Goal: Information Seeking & Learning: Learn about a topic

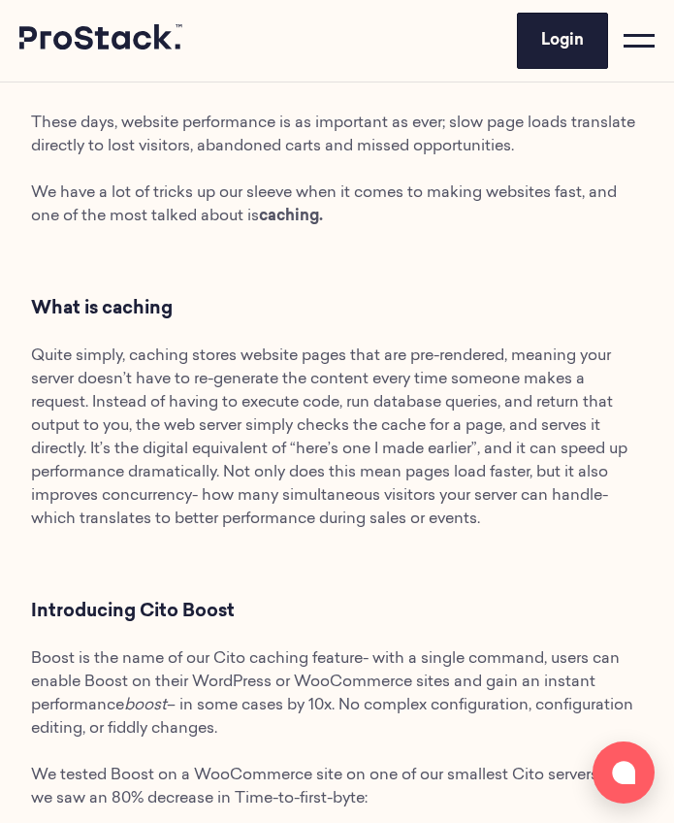
click at [149, 394] on p "Quite simply, caching stores website pages that are pre-rendered, meaning your …" at bounding box center [337, 437] width 612 height 186
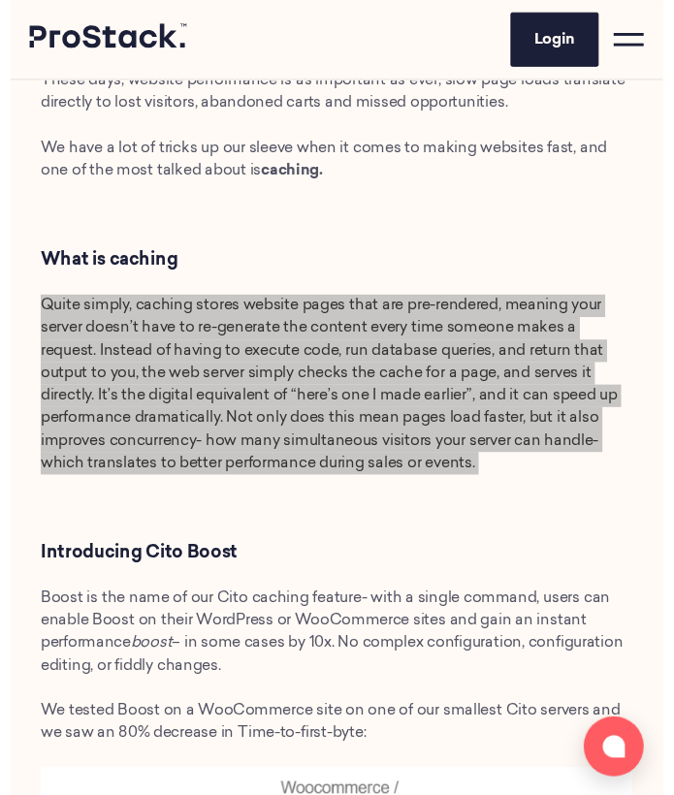
scroll to position [820, 0]
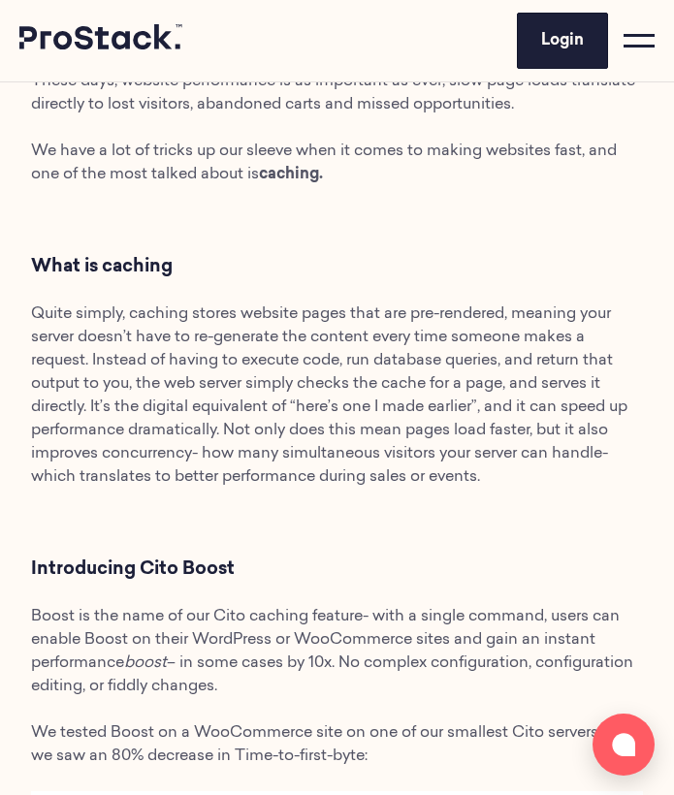
click at [549, 628] on p "Boost is the name of our Cito caching feature- with a single command, users can…" at bounding box center [337, 651] width 612 height 93
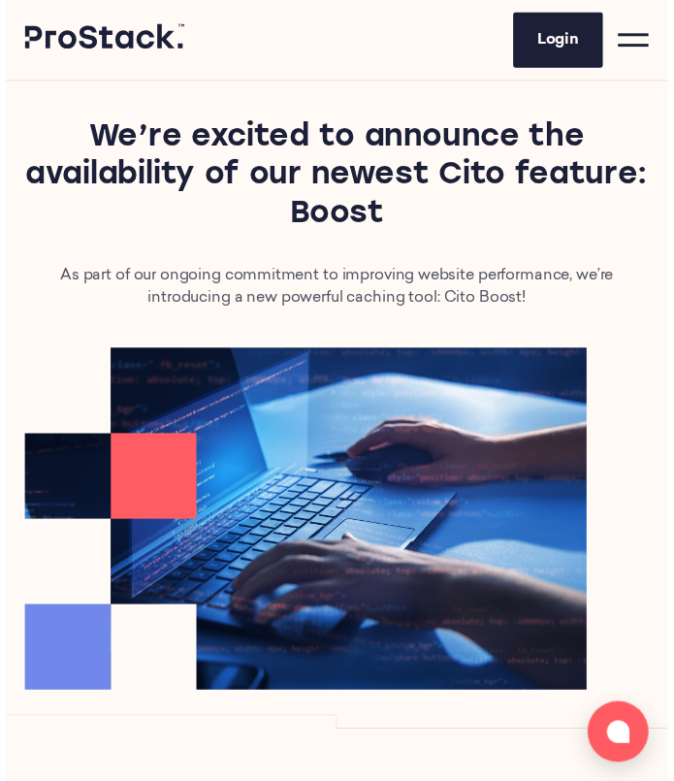
scroll to position [0, 0]
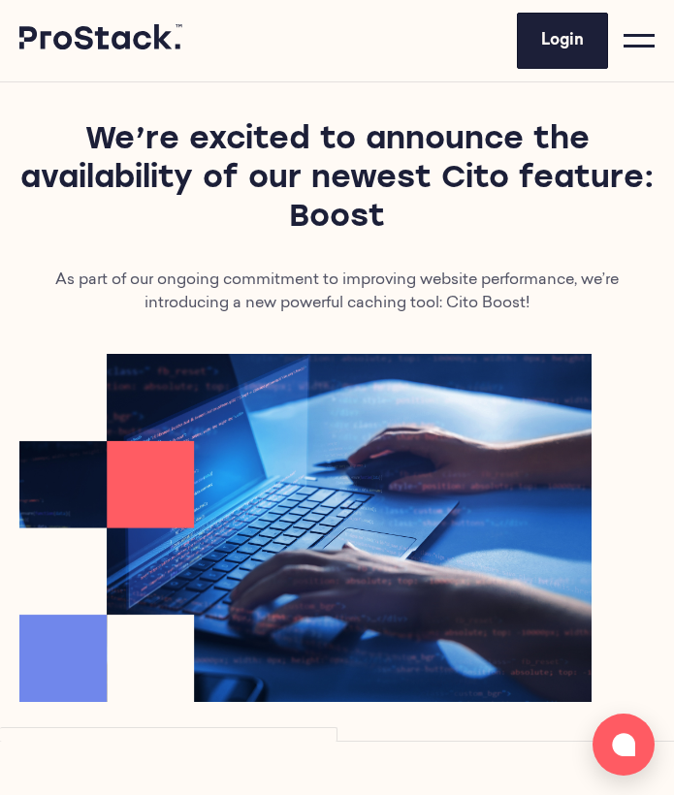
click at [131, 44] on icon at bounding box center [101, 37] width 165 height 26
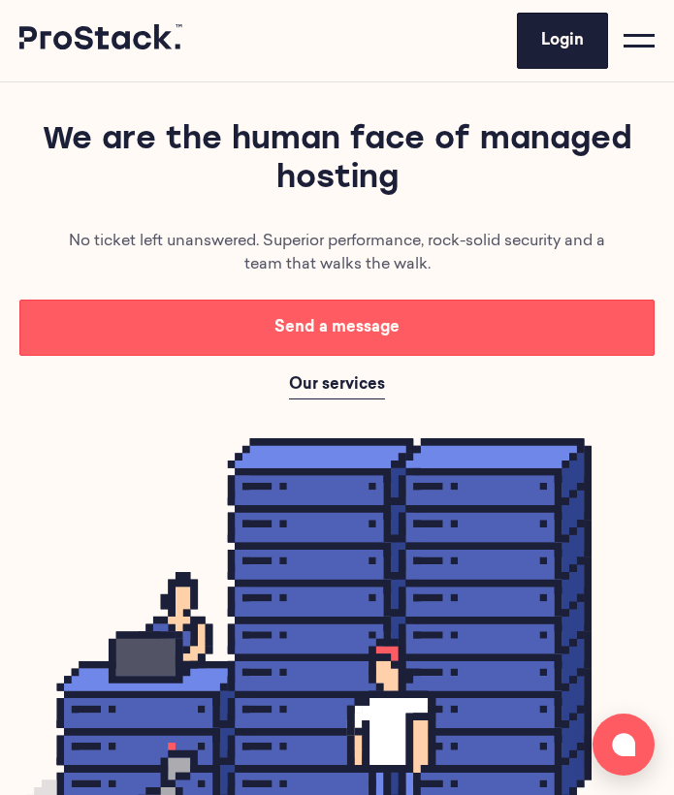
click at [632, 50] on div at bounding box center [639, 40] width 31 height 31
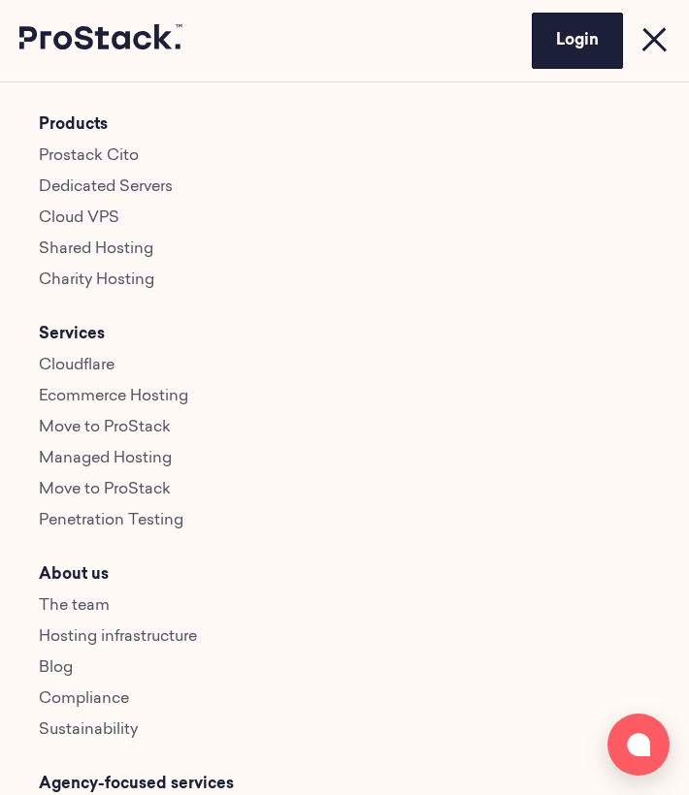
click at [101, 145] on li "Prostack Cito" at bounding box center [344, 156] width 611 height 23
click at [107, 157] on link "Prostack Cito" at bounding box center [89, 156] width 100 height 16
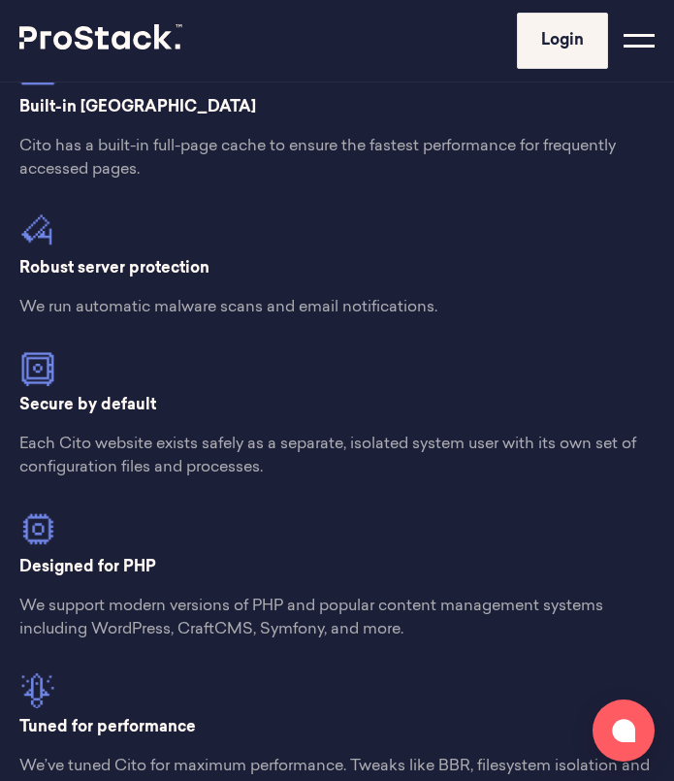
scroll to position [1420, 0]
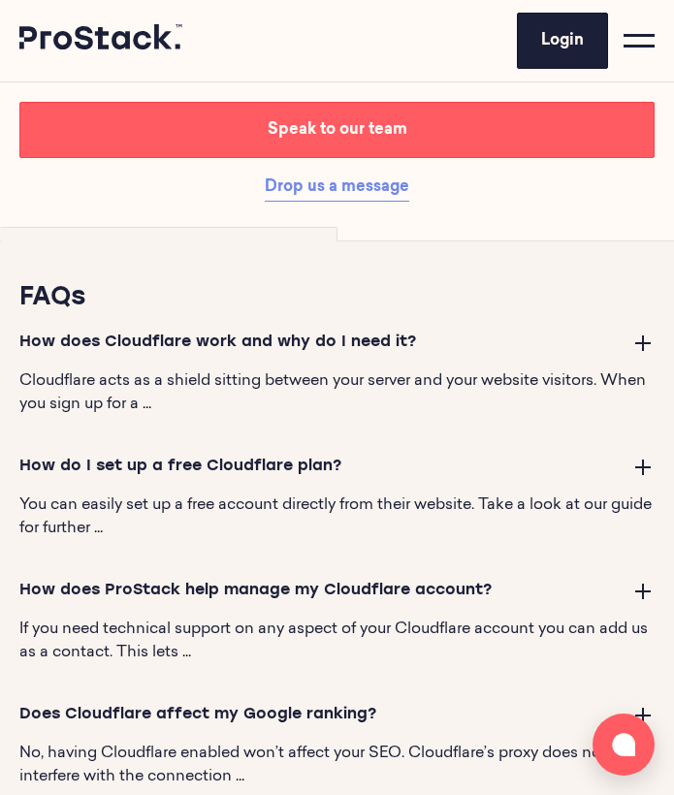
scroll to position [2292, 0]
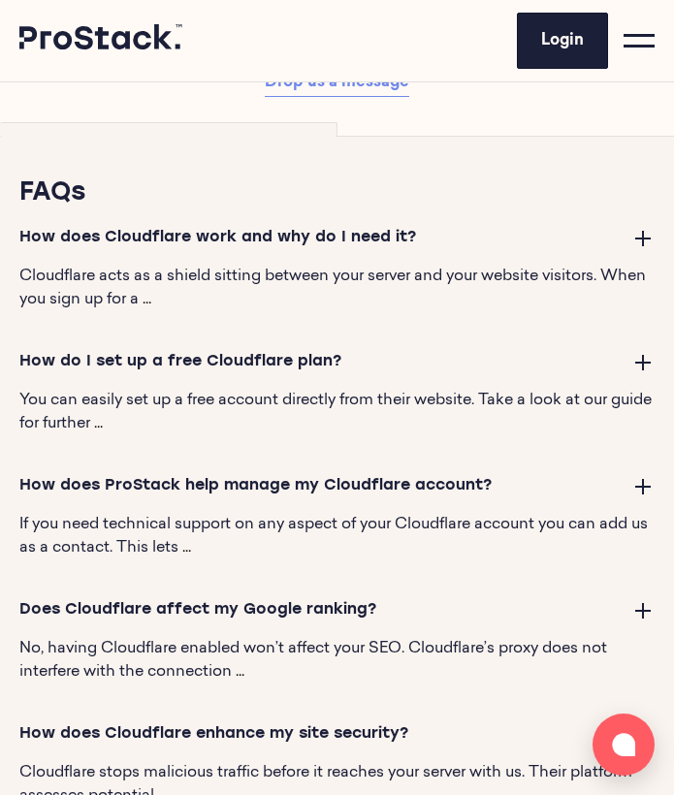
click at [640, 249] on button at bounding box center [642, 237] width 23 height 23
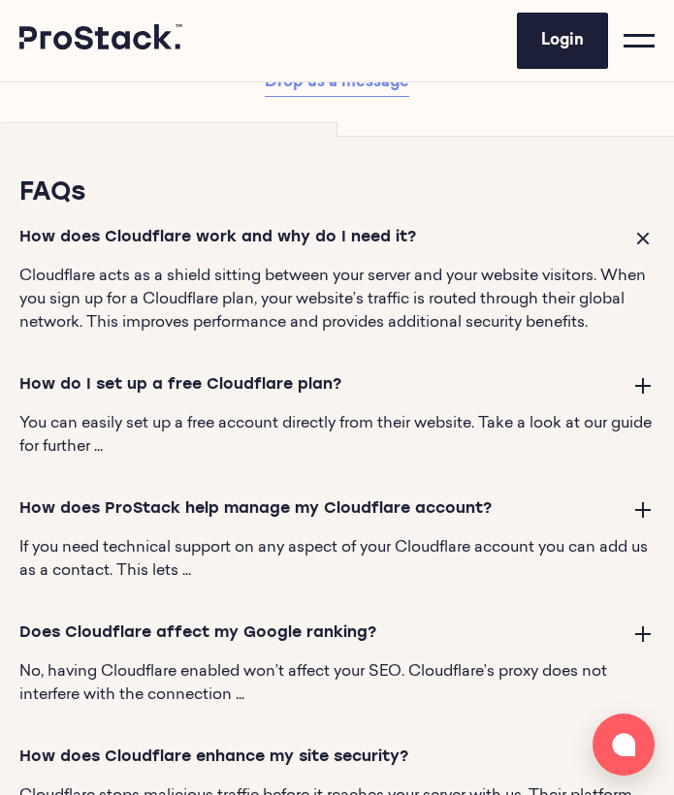
click at [643, 397] on button at bounding box center [642, 384] width 23 height 23
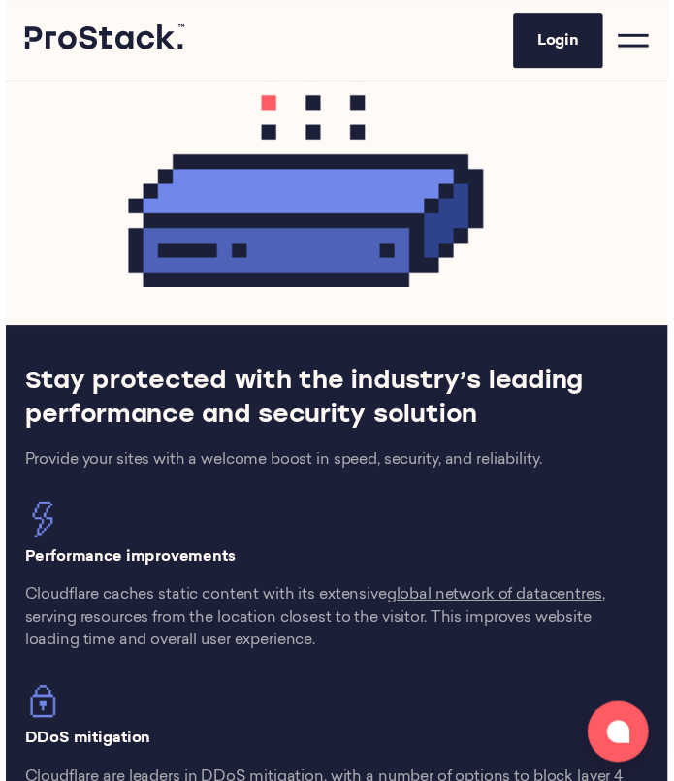
scroll to position [544, 0]
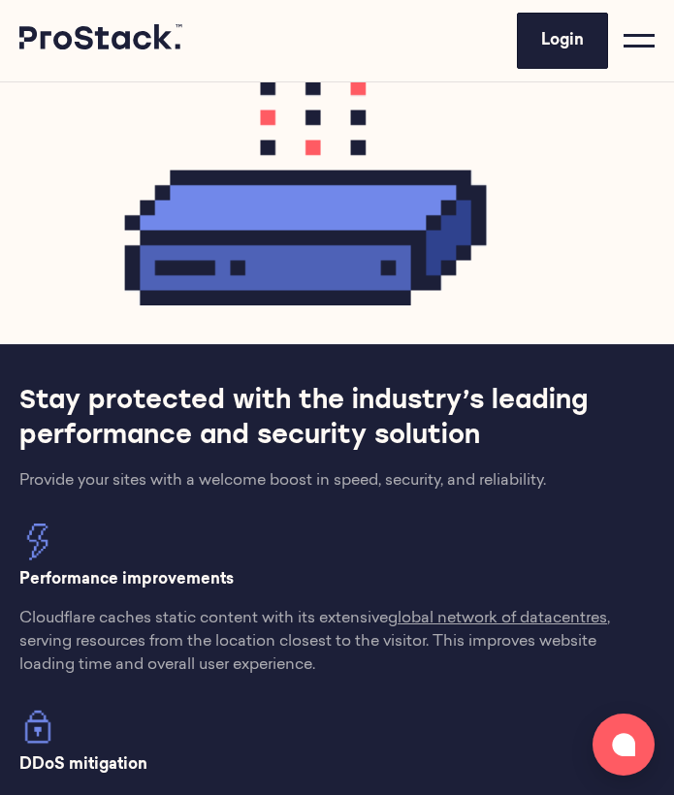
click at [644, 48] on div at bounding box center [639, 40] width 31 height 31
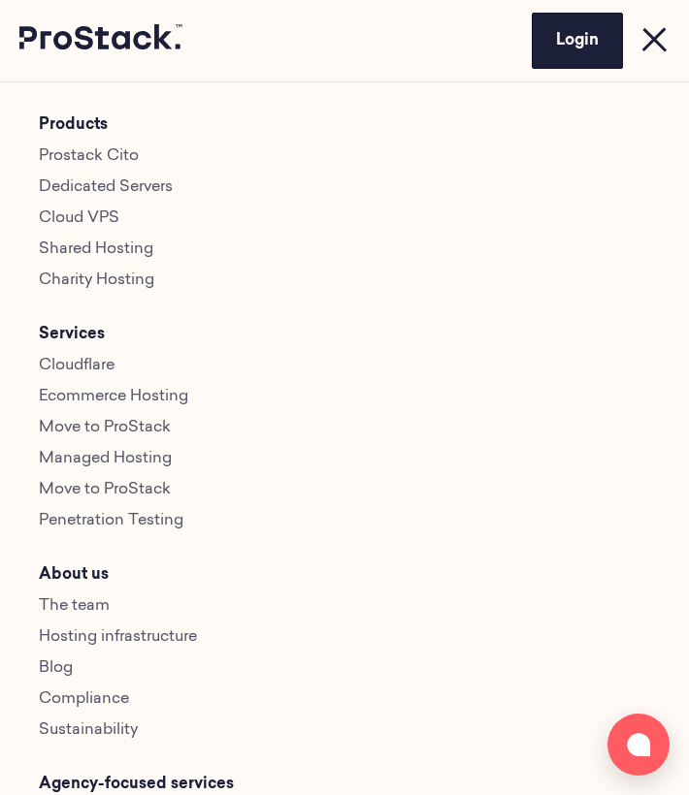
click at [103, 153] on link "Prostack Cito" at bounding box center [89, 156] width 100 height 16
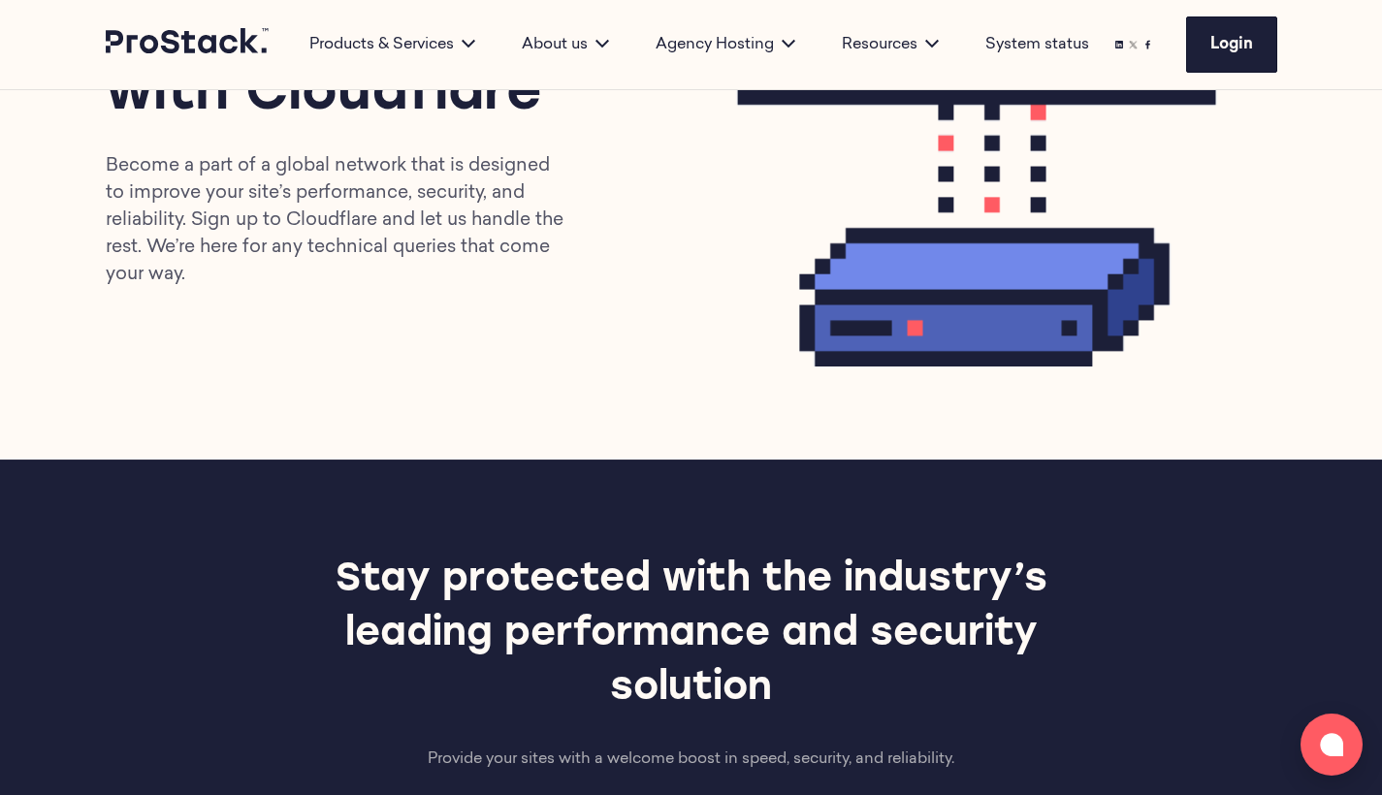
scroll to position [340, 0]
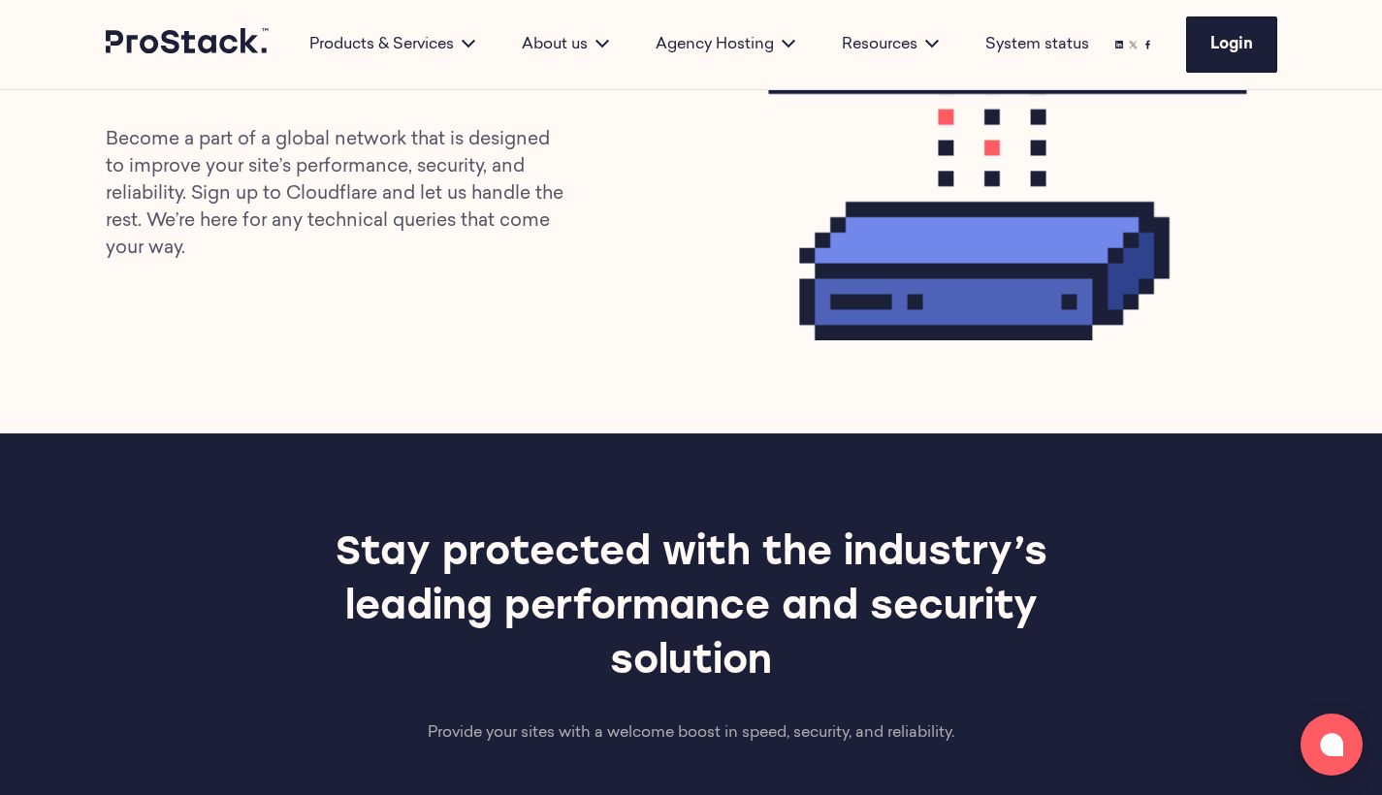
drag, startPoint x: 340, startPoint y: 242, endPoint x: 316, endPoint y: 200, distance: 49.1
click at [319, 208] on p "Become a part of a global network that is designed to improve your site’s perfo…" at bounding box center [338, 195] width 465 height 136
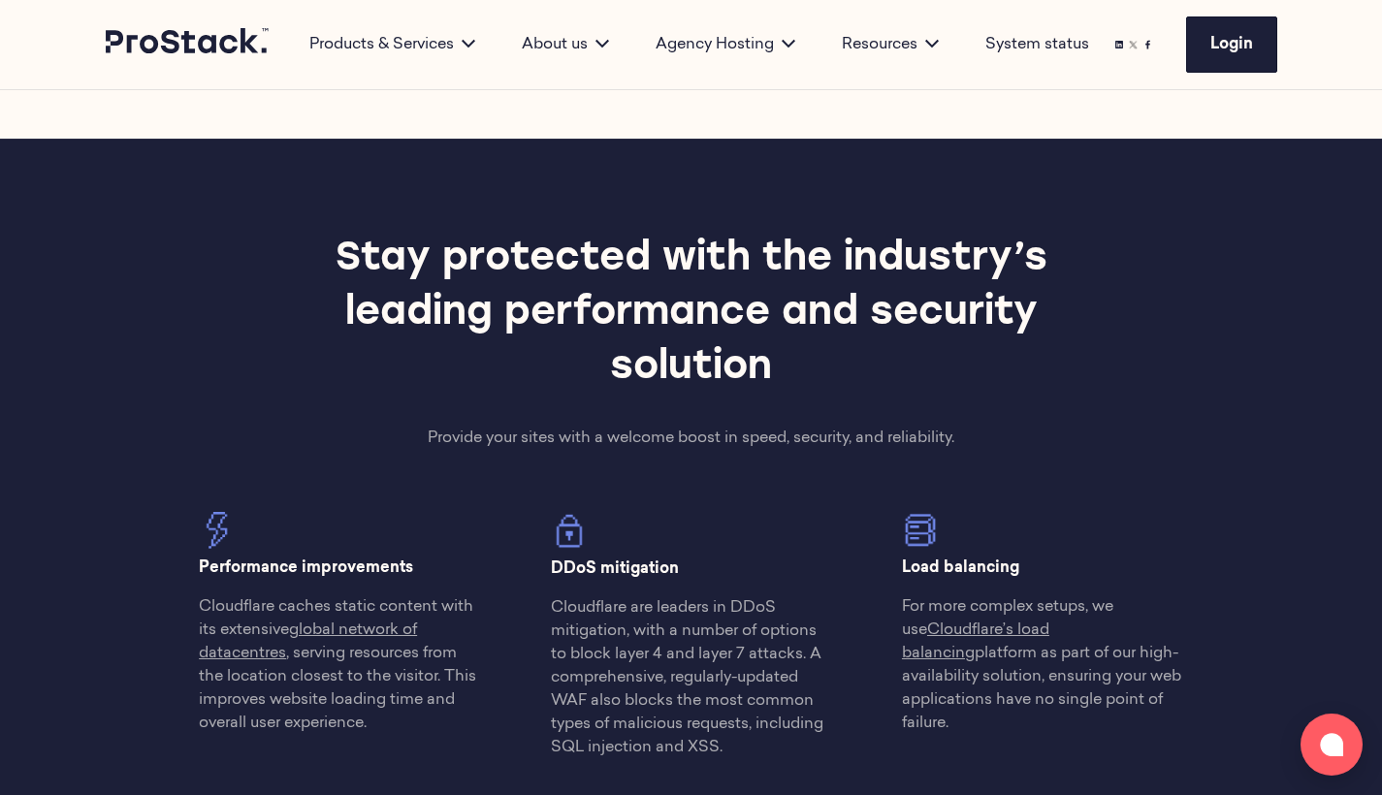
click at [360, 391] on h2 "Stay protected with the industry’s leading performance and security solution" at bounding box center [692, 314] width 844 height 163
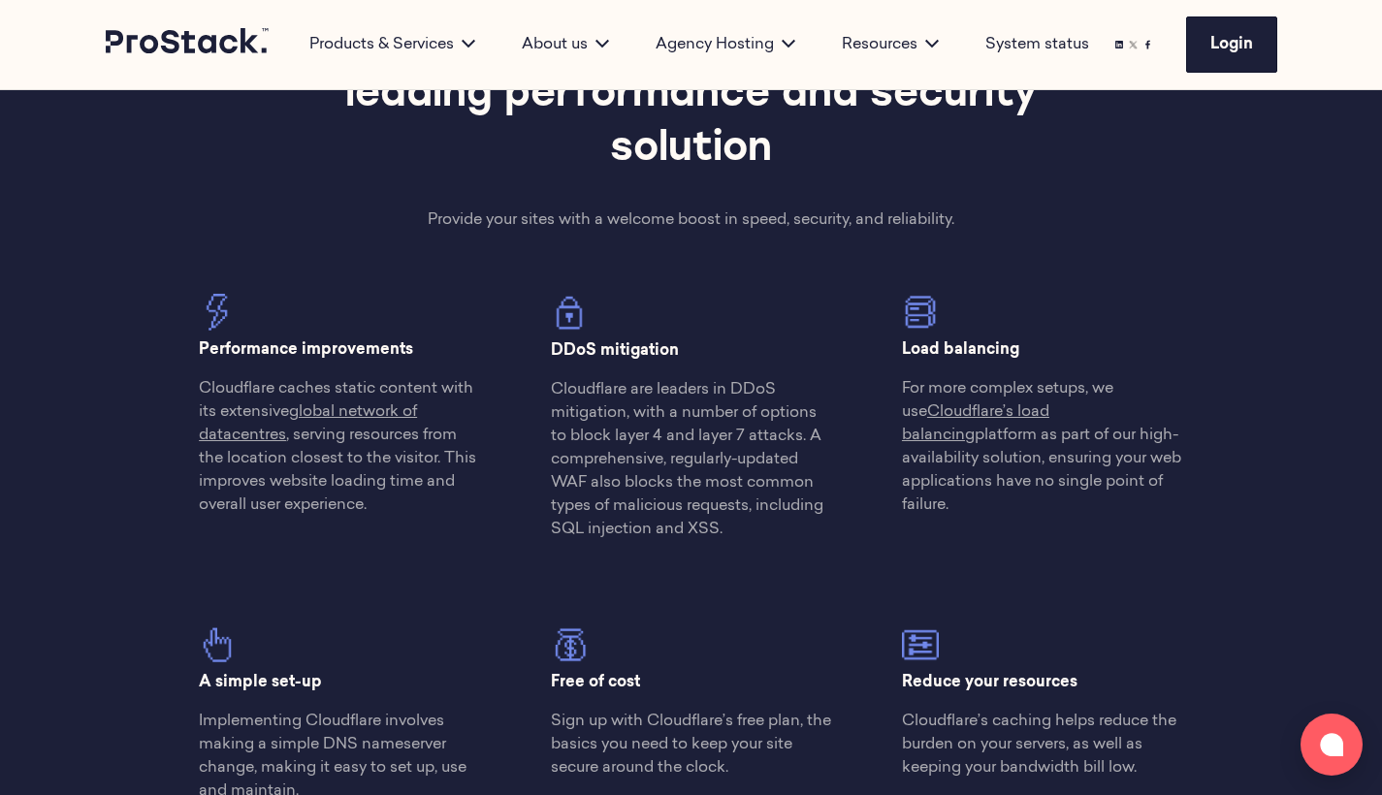
scroll to position [1242, 0]
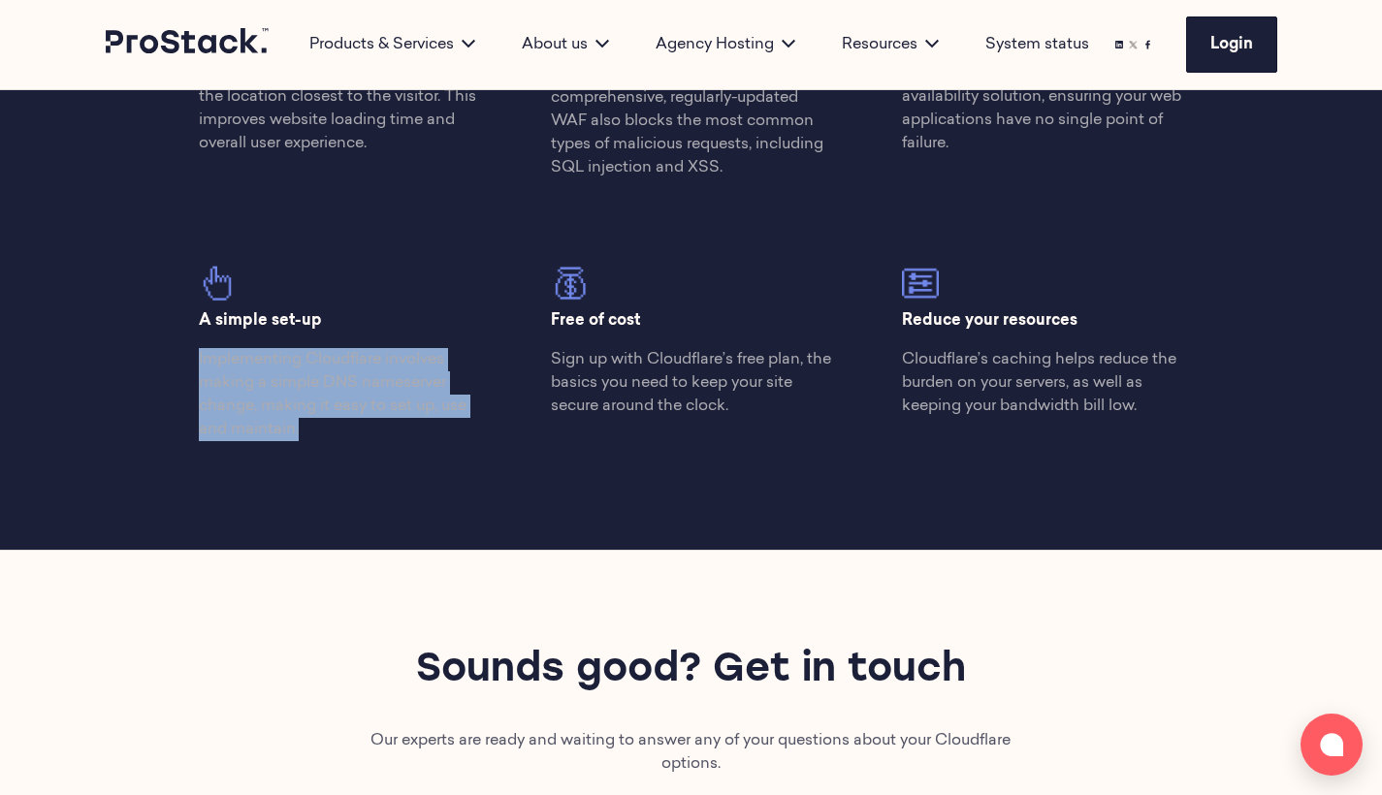
drag, startPoint x: 372, startPoint y: 437, endPoint x: 418, endPoint y: 344, distance: 104.1
click at [418, 344] on div "A simple set-up Implementing Cloudflare involves making a simple DNS nameserver…" at bounding box center [339, 353] width 281 height 177
click at [415, 425] on p "Implementing Cloudflare involves making a simple DNS nameserver change, making …" at bounding box center [339, 394] width 281 height 93
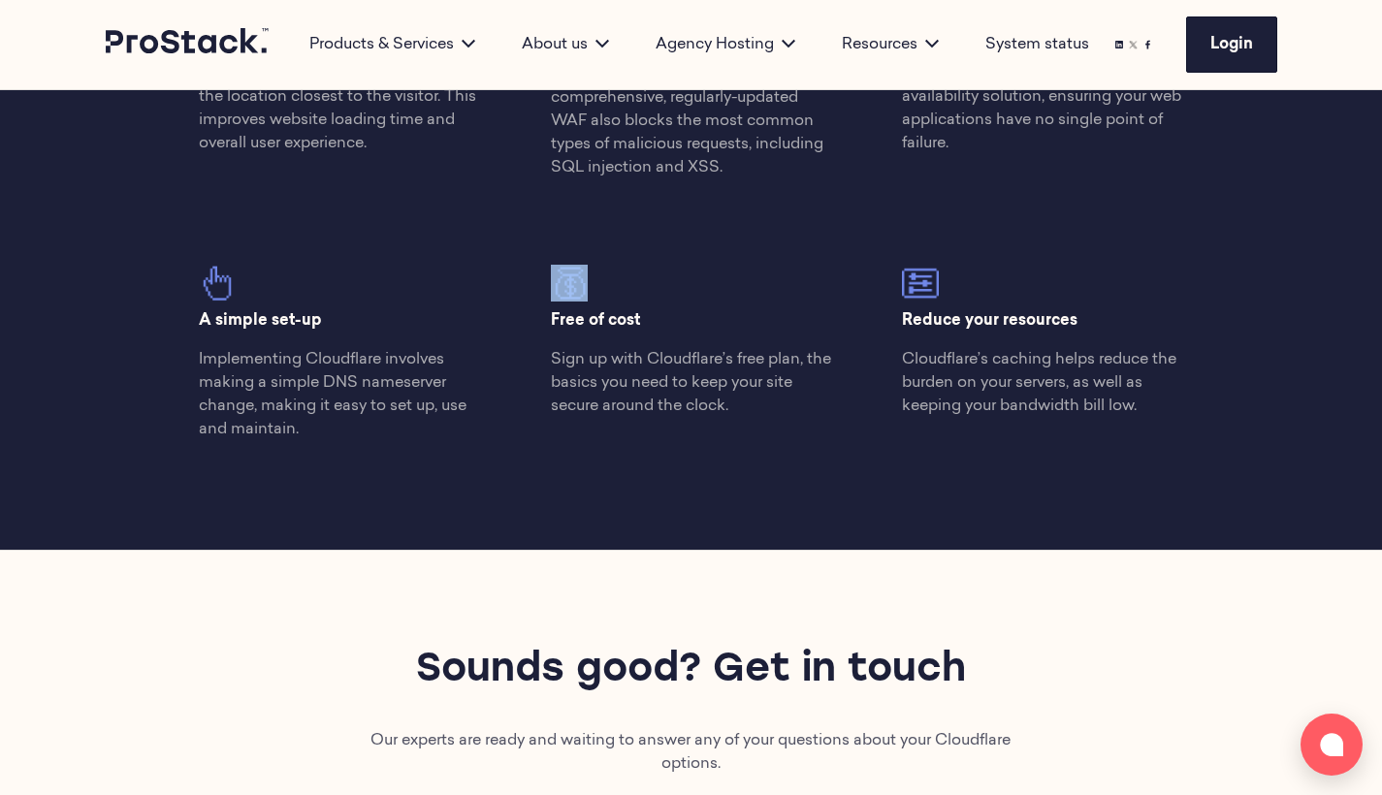
click at [415, 425] on p "Implementing Cloudflare involves making a simple DNS nameserver change, making …" at bounding box center [339, 394] width 281 height 93
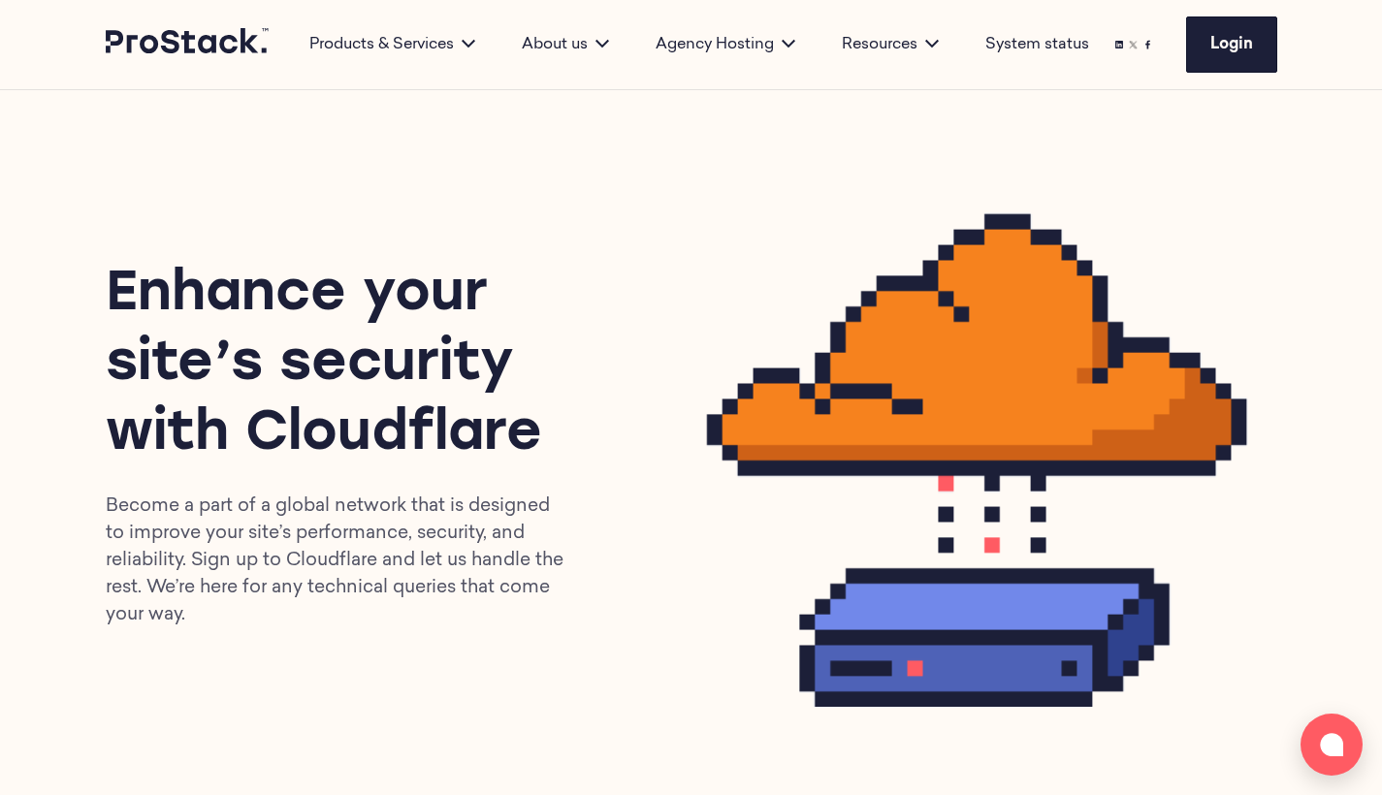
scroll to position [0, 0]
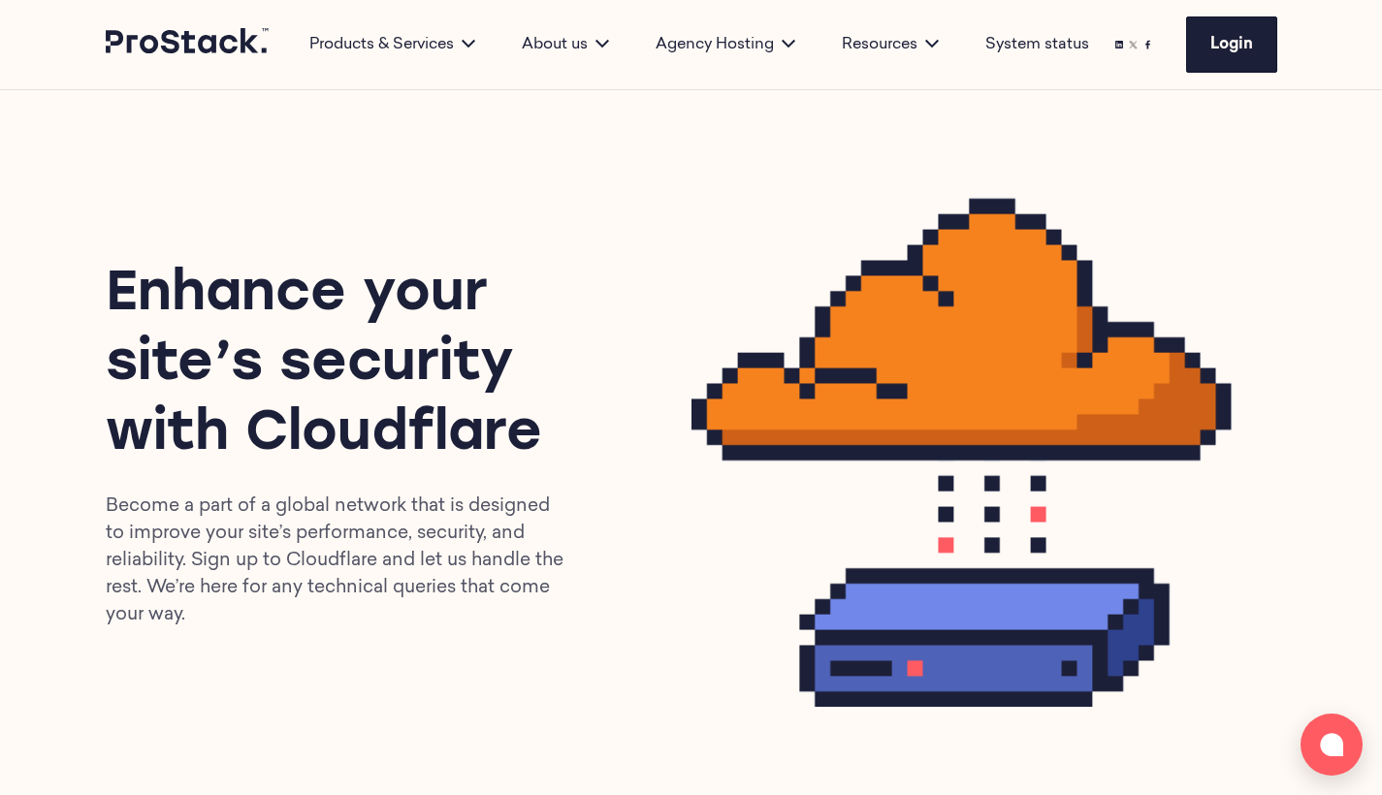
click at [230, 613] on p "Become a part of a global network that is designed to improve your site’s perfo…" at bounding box center [338, 562] width 465 height 136
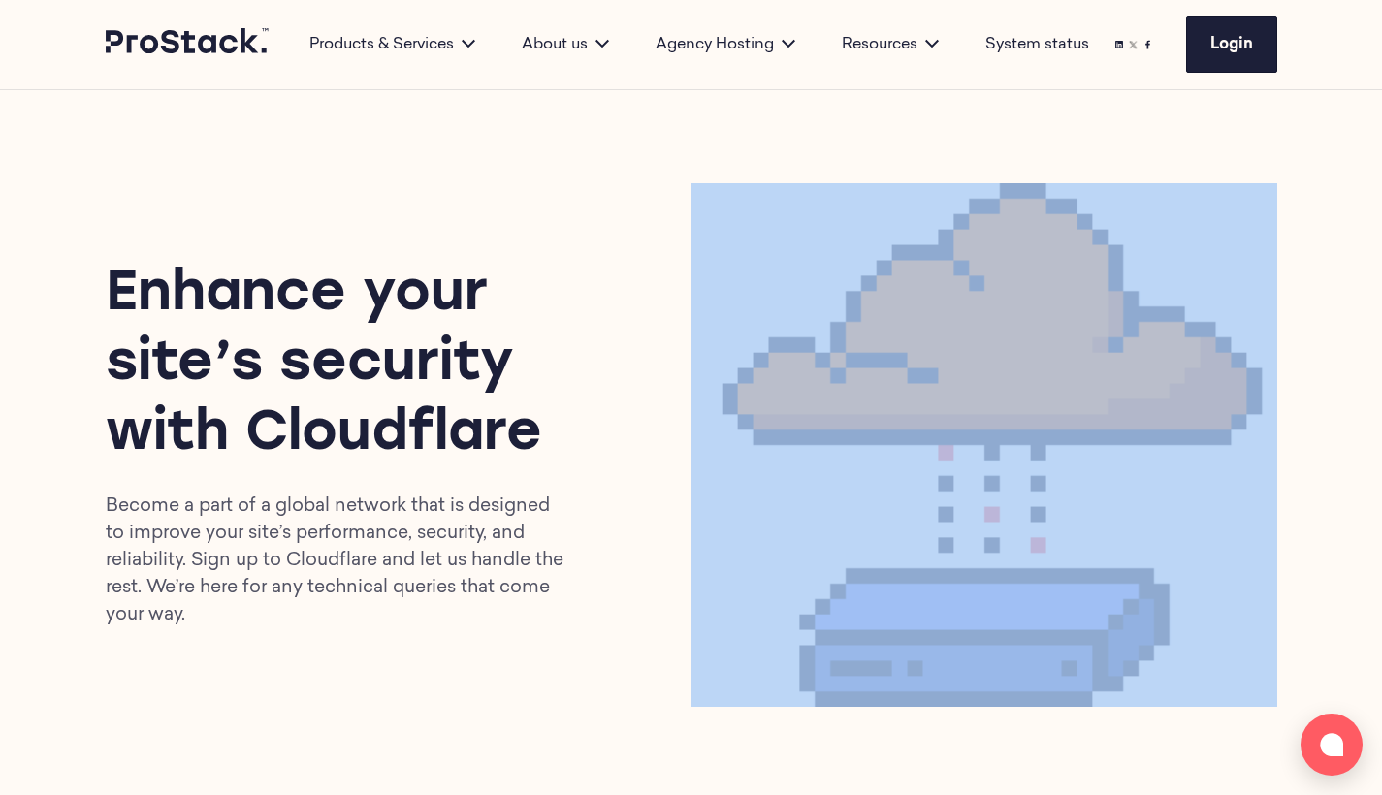
click at [230, 613] on p "Become a part of a global network that is designed to improve your site’s perfo…" at bounding box center [338, 562] width 465 height 136
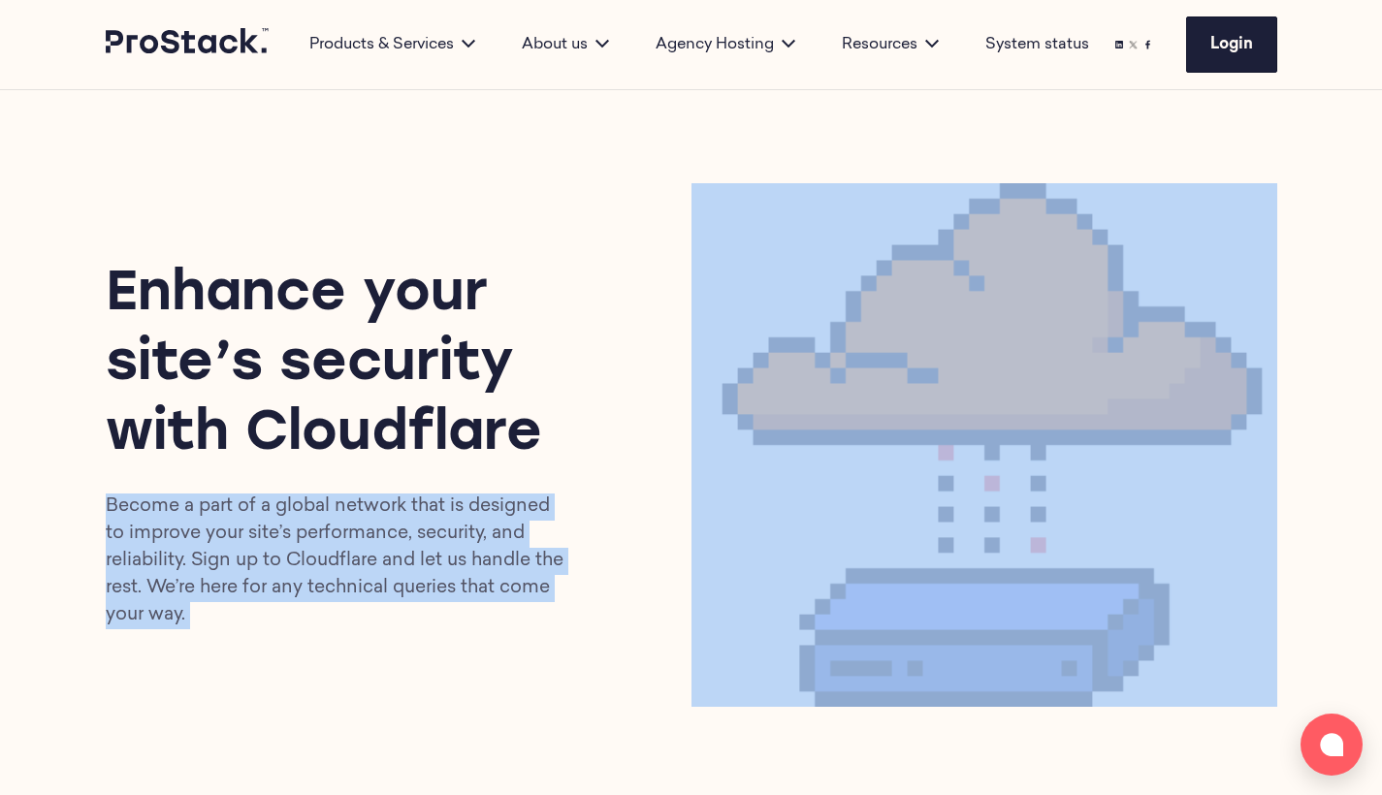
click at [230, 613] on p "Become a part of a global network that is designed to improve your site’s perfo…" at bounding box center [338, 562] width 465 height 136
click at [289, 638] on div "Enhance your site’s security with Cloudflare Become a part of a global network …" at bounding box center [692, 445] width 1172 height 524
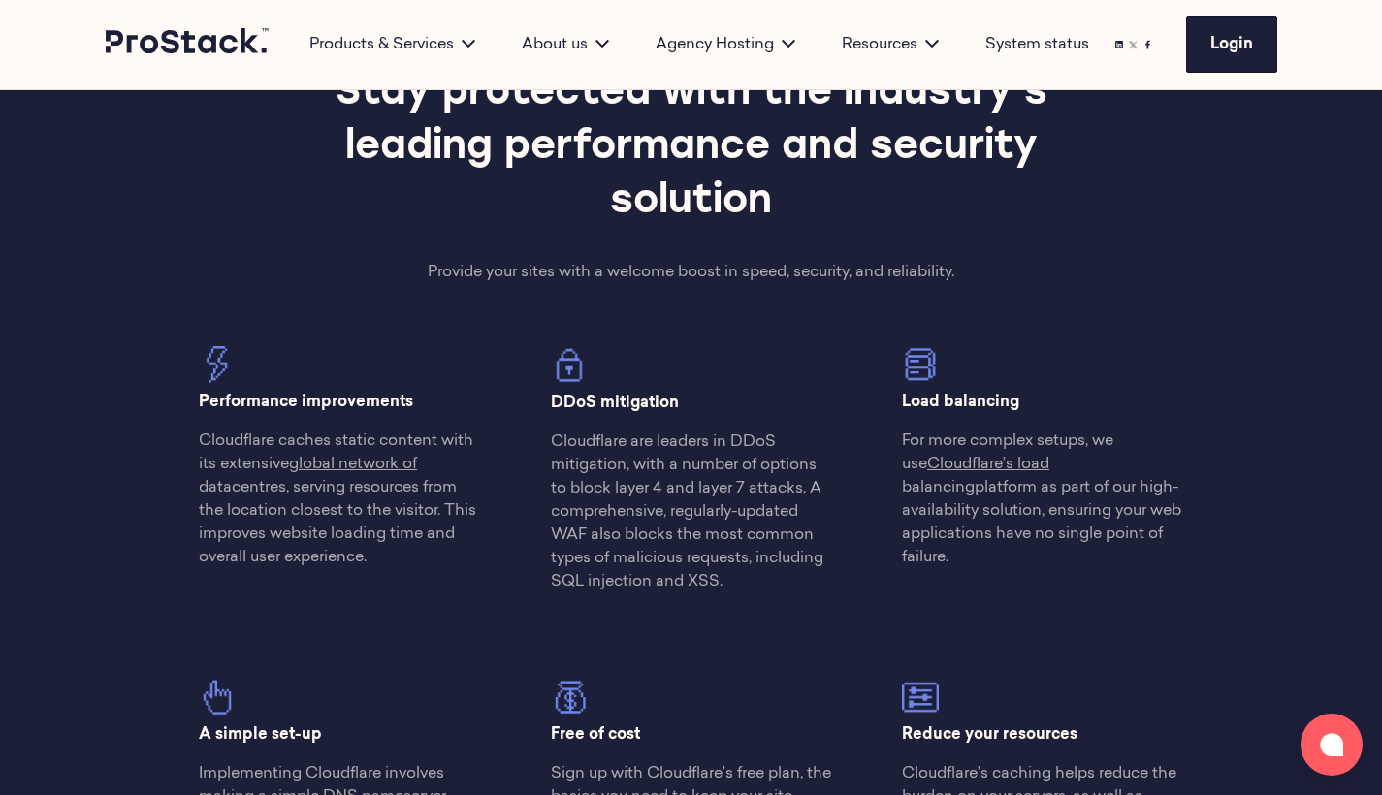
scroll to position [828, 0]
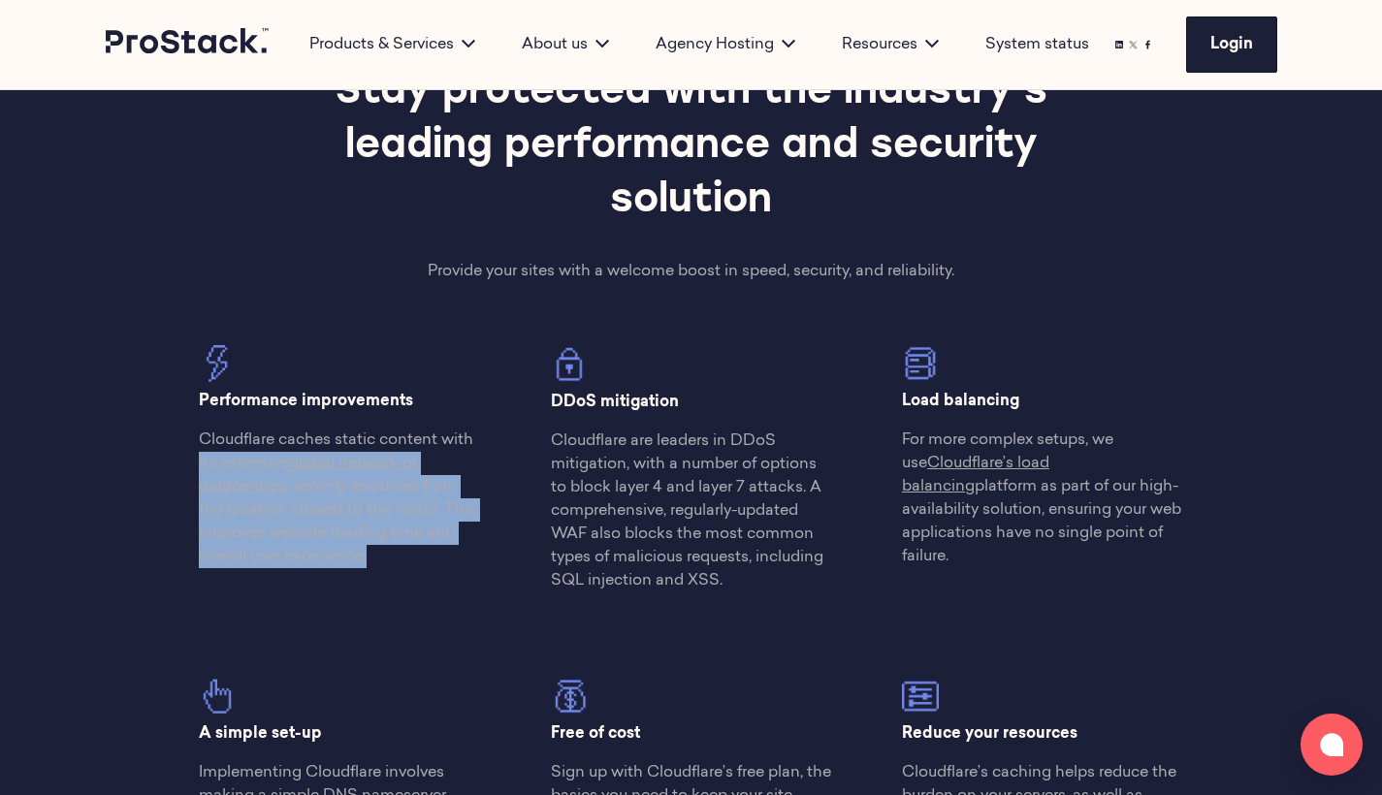
drag, startPoint x: 371, startPoint y: 592, endPoint x: 174, endPoint y: 469, distance: 231.8
click at [174, 469] on div "Performance improvements Cloudflare caches static content with its extensive gl…" at bounding box center [691, 607] width 1054 height 525
click at [395, 555] on p "Cloudflare caches static content with its extensive global network of datacentr…" at bounding box center [339, 499] width 281 height 140
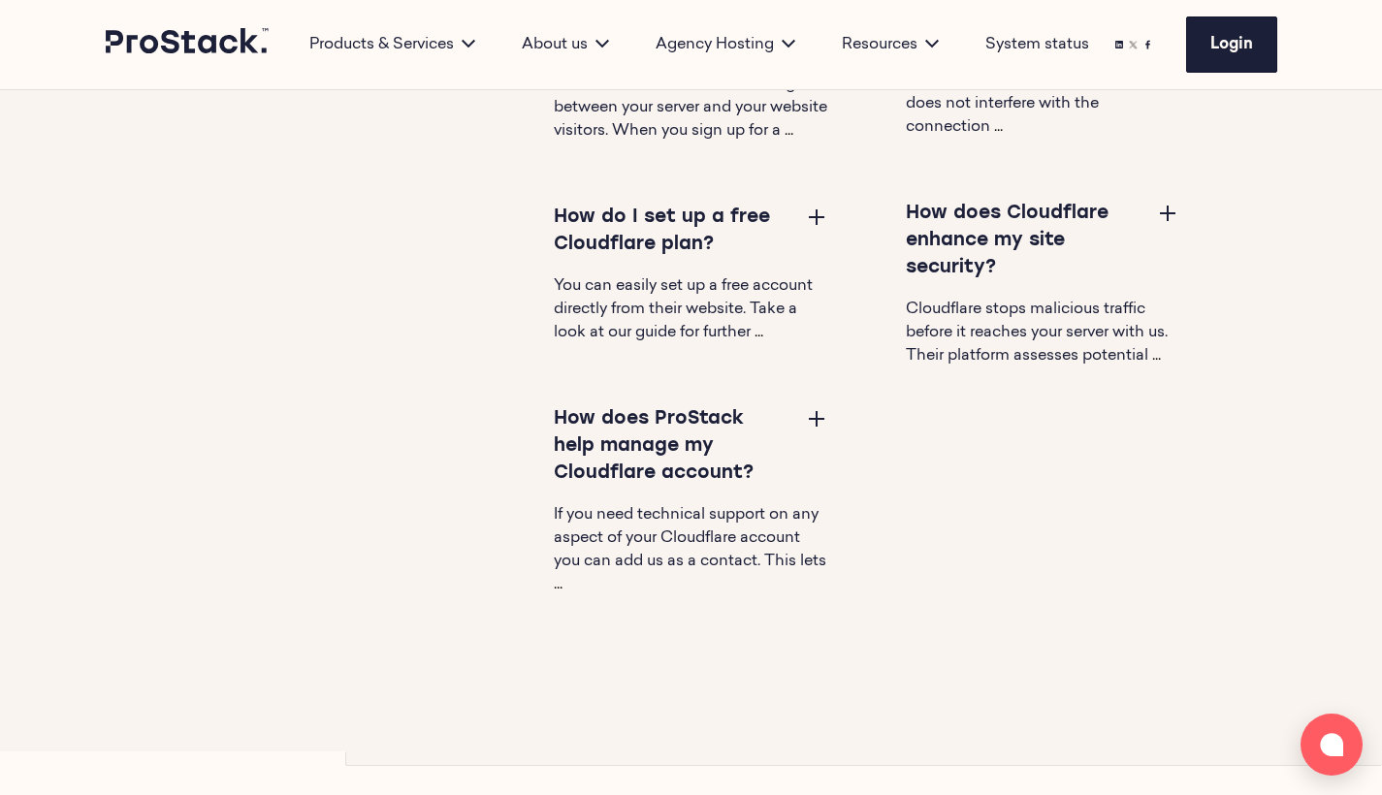
scroll to position [2306, 0]
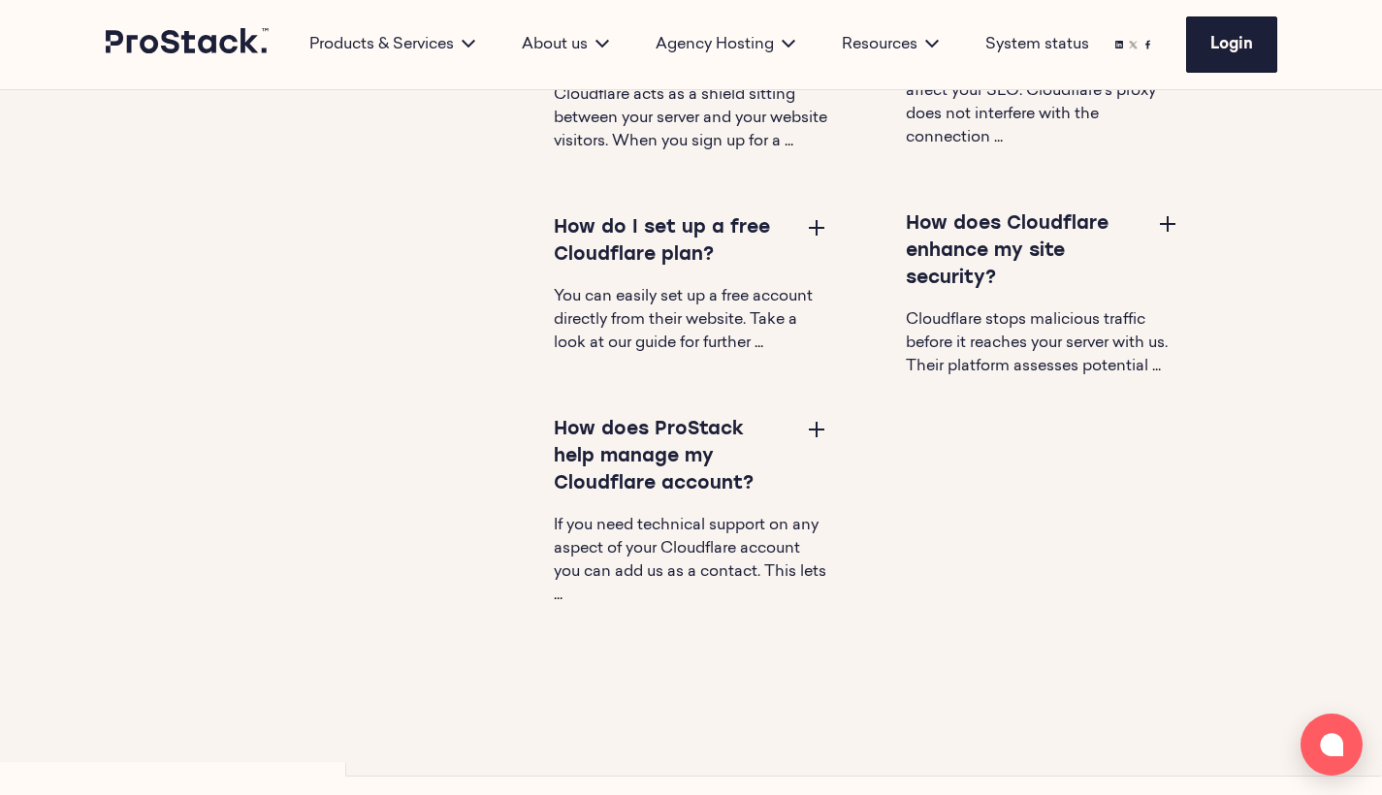
click at [638, 486] on h3 "How does ProStack help manage my Cloudflare account?" at bounding box center [672, 457] width 236 height 81
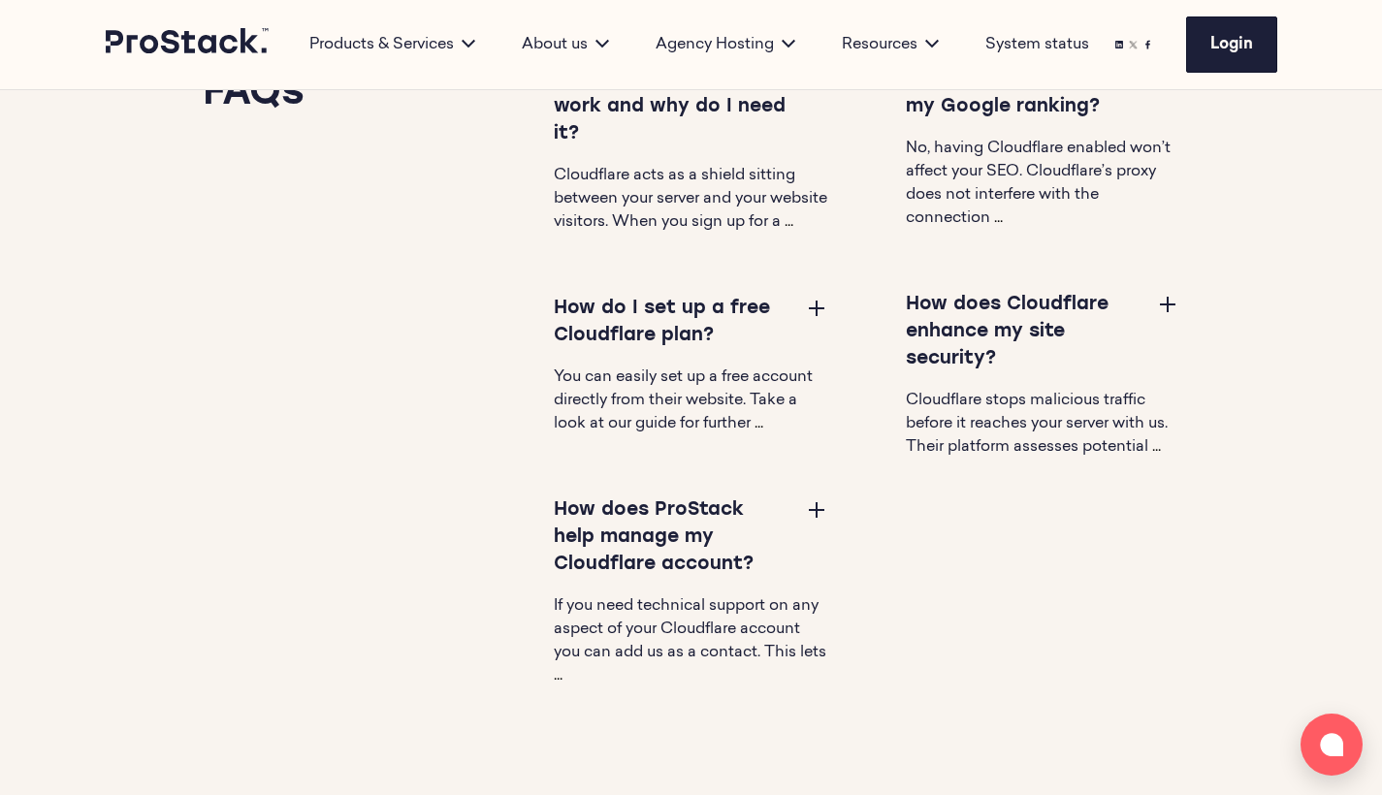
scroll to position [2226, 1]
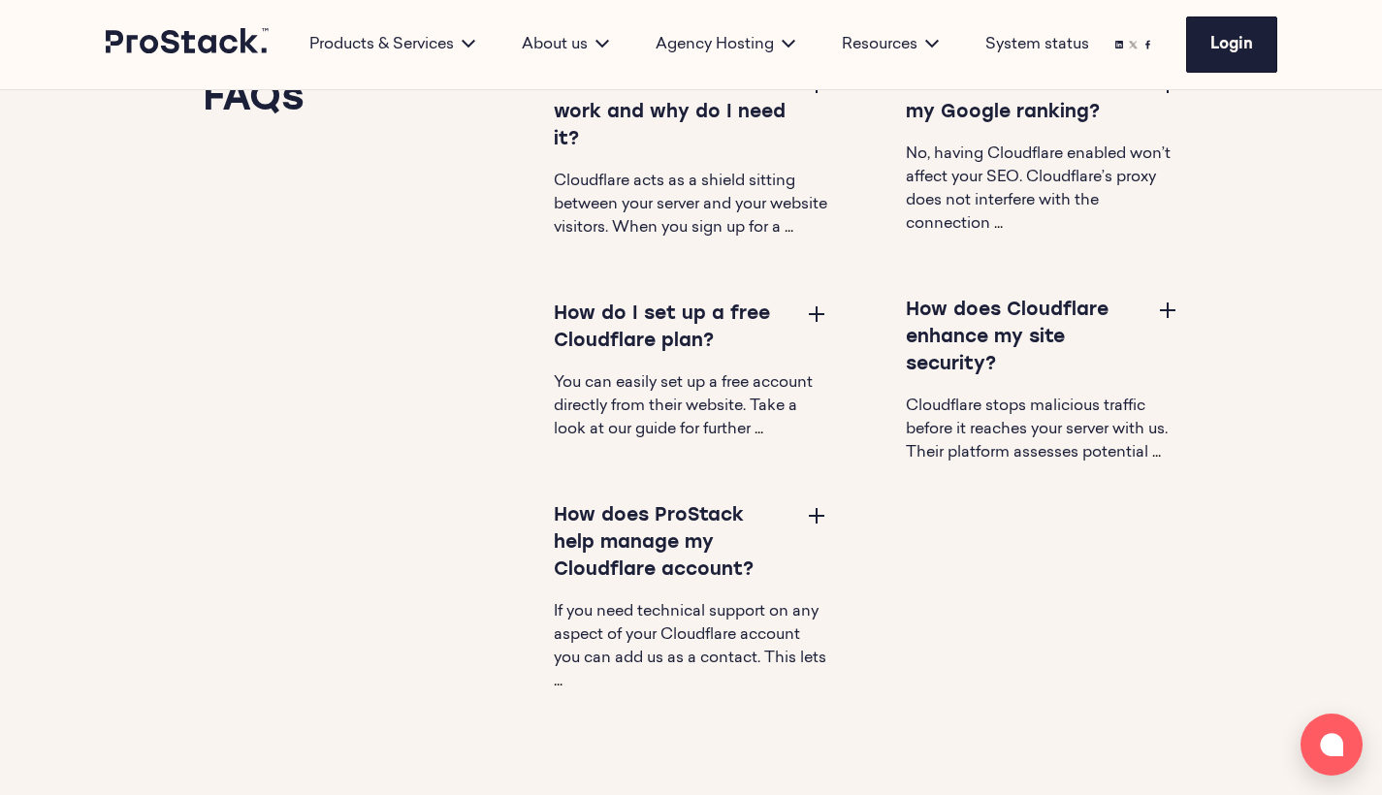
click at [970, 345] on h3 "How does Cloudflare enhance my site security?" at bounding box center [1024, 338] width 236 height 81
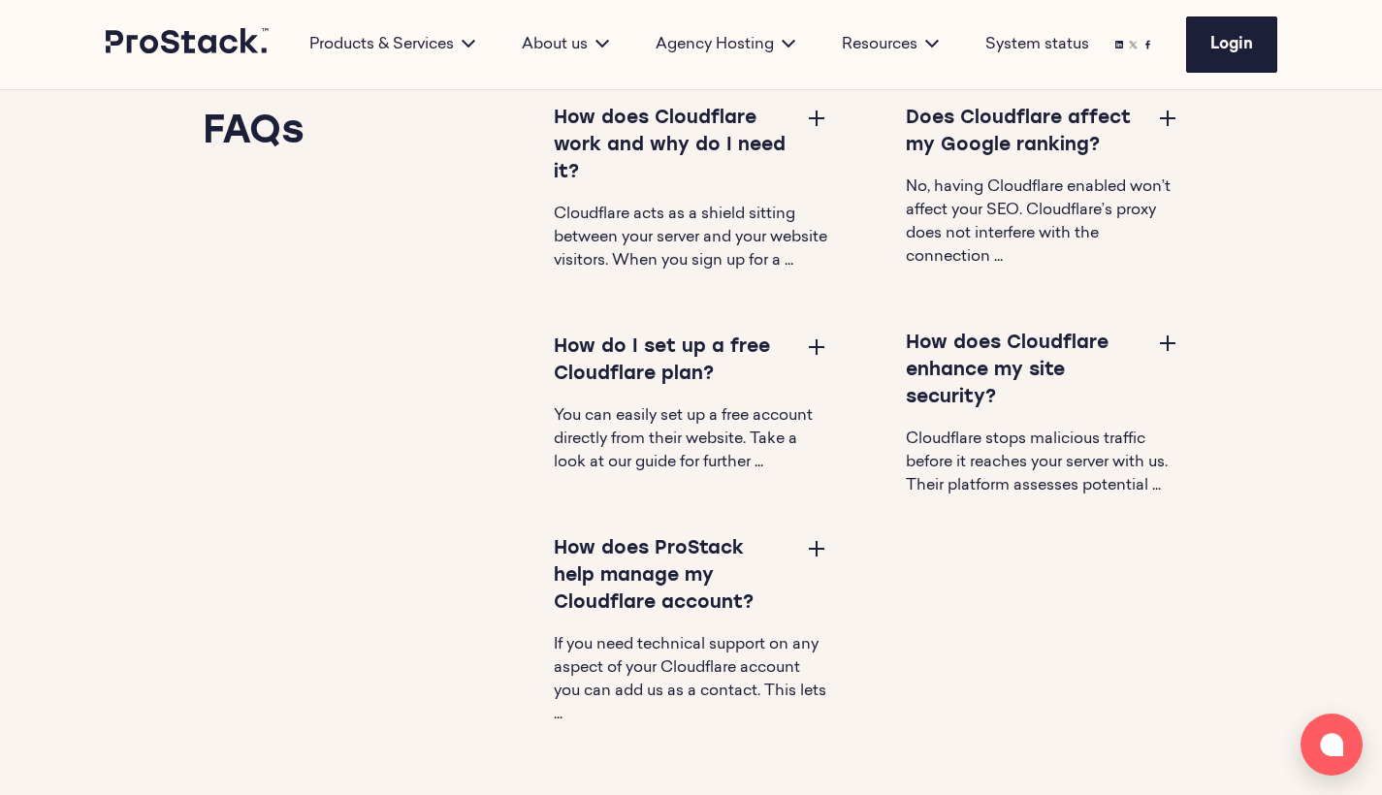
scroll to position [2189, 0]
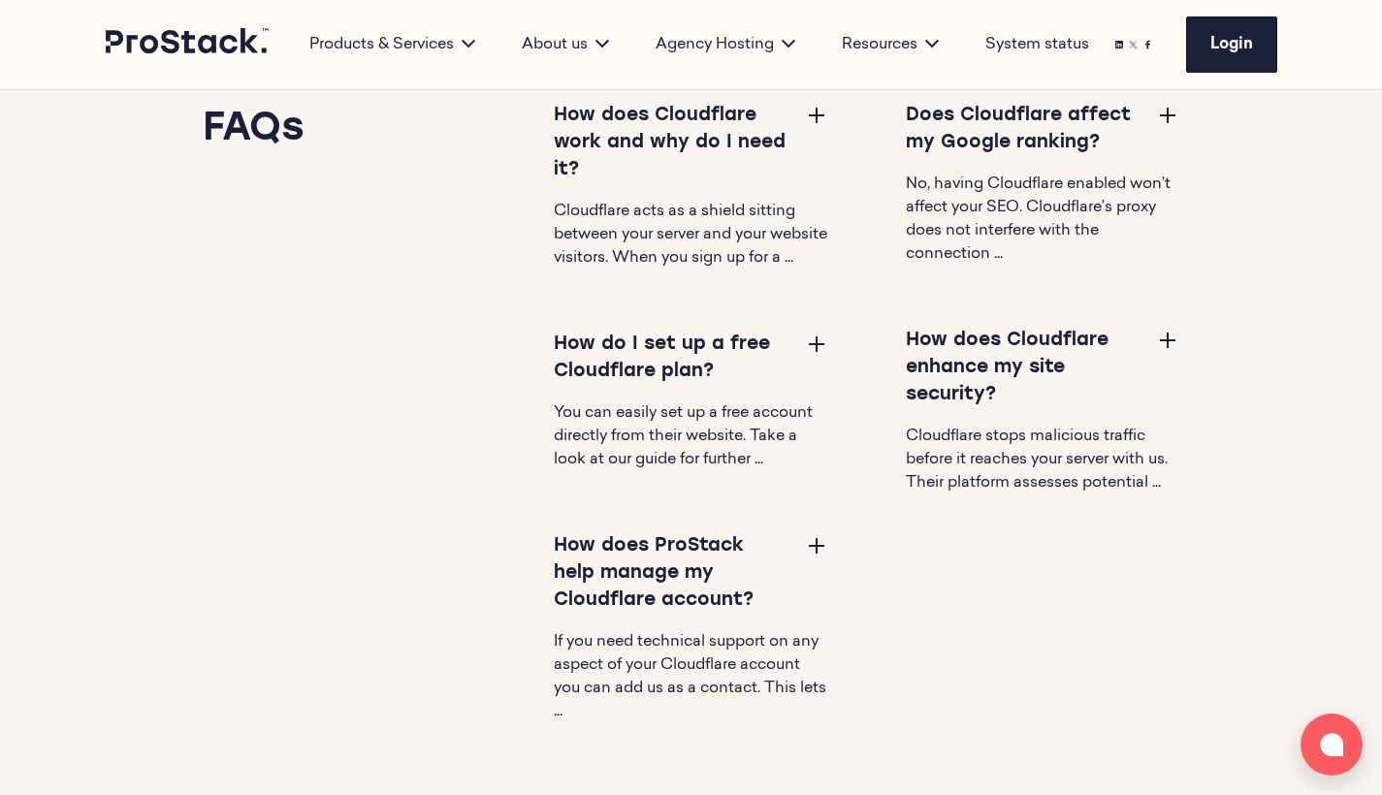
click at [812, 119] on button at bounding box center [816, 114] width 23 height 23
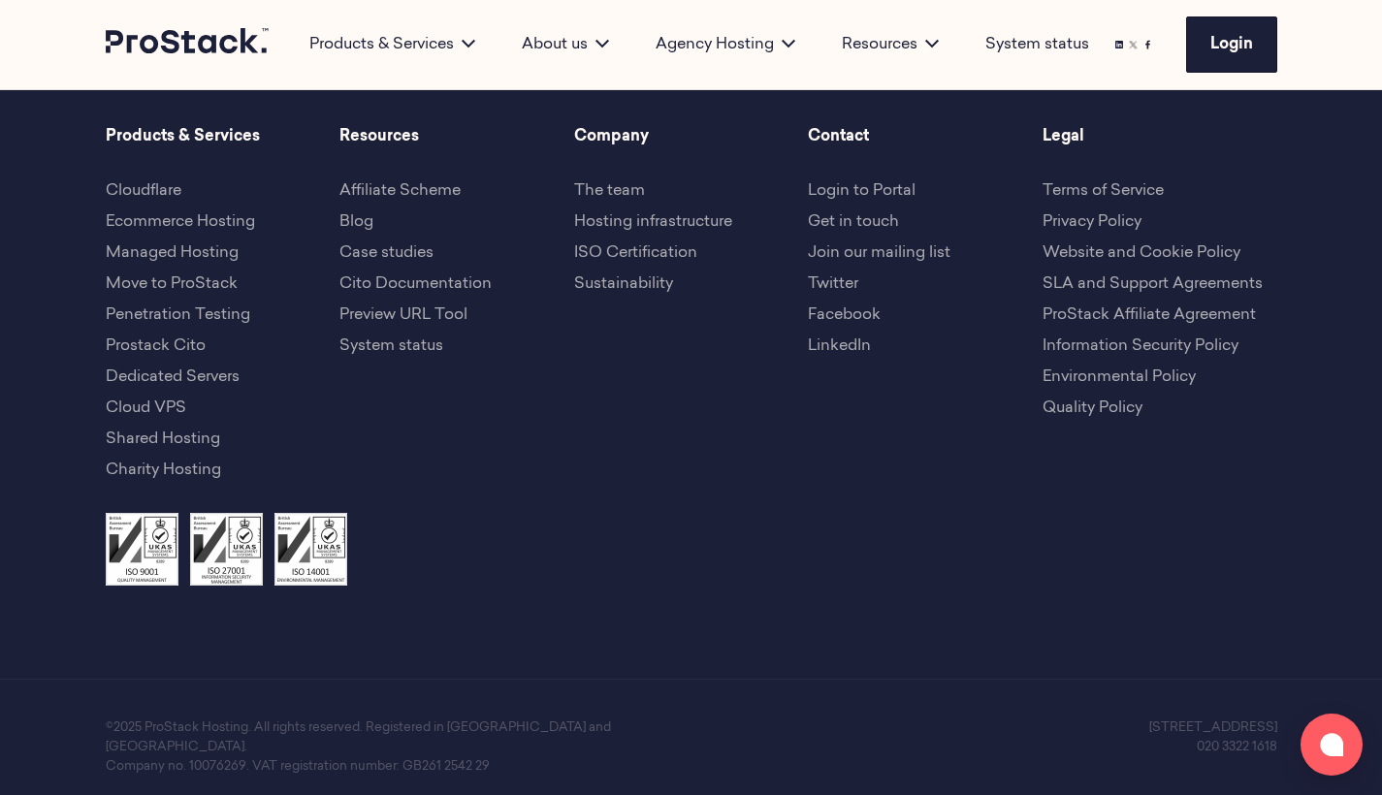
scroll to position [3744, 0]
